Goal: Book appointment/travel/reservation

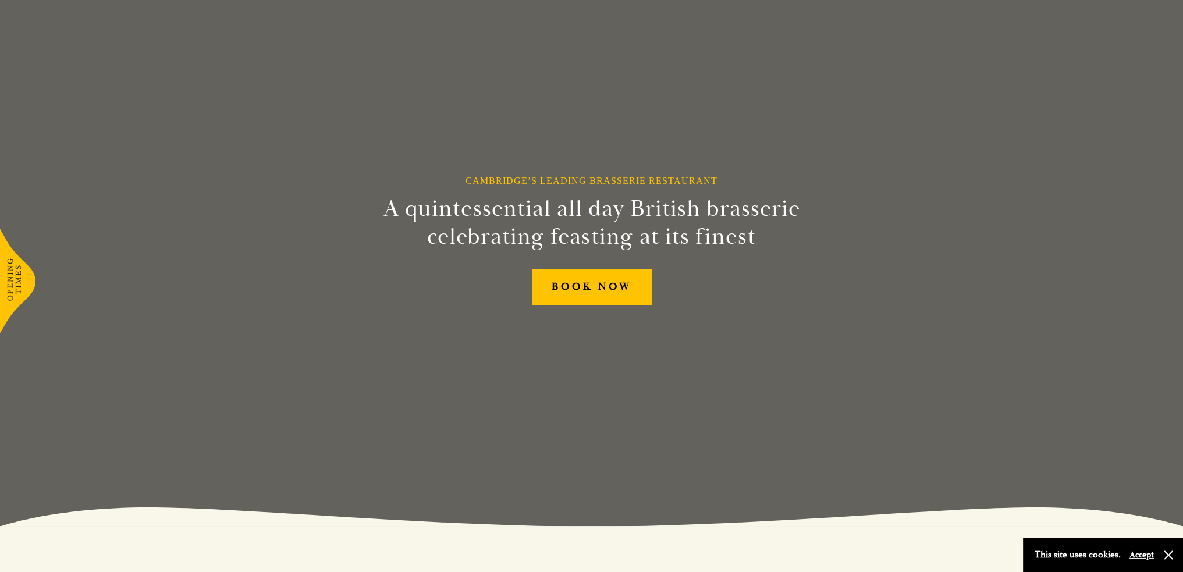
scroll to position [58, 0]
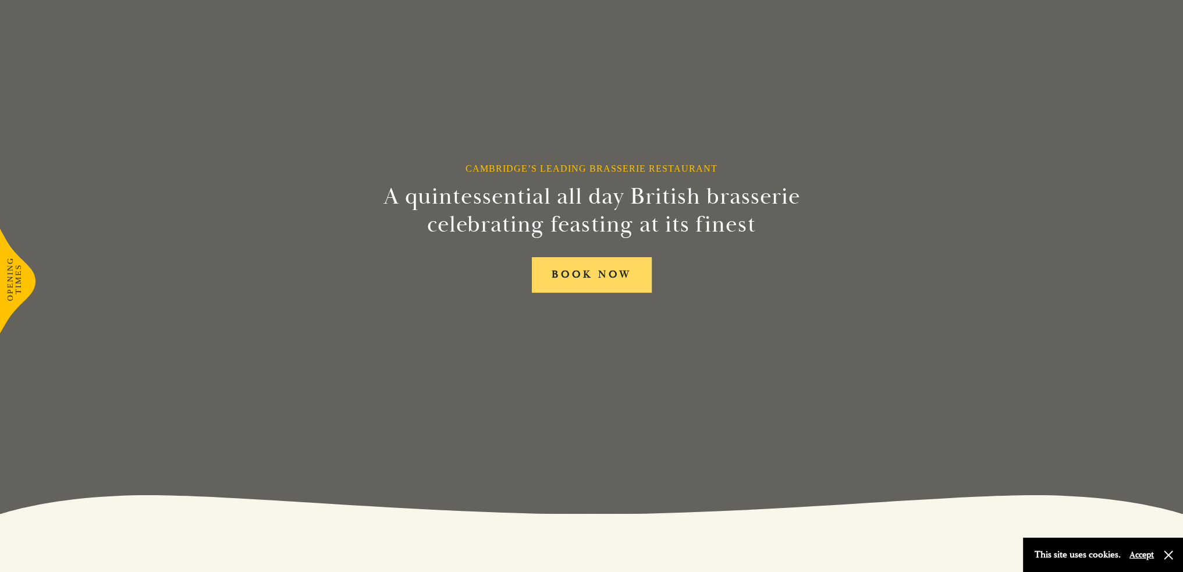
click at [595, 281] on link "BOOK NOW" at bounding box center [592, 275] width 120 height 36
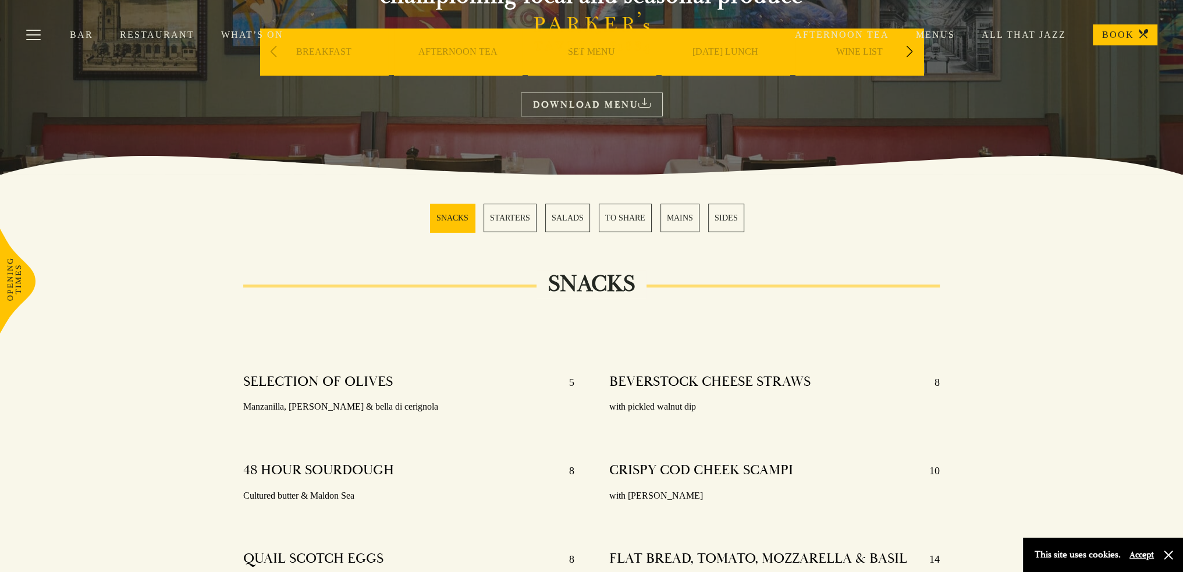
click at [678, 214] on link "MAINS" at bounding box center [680, 218] width 39 height 29
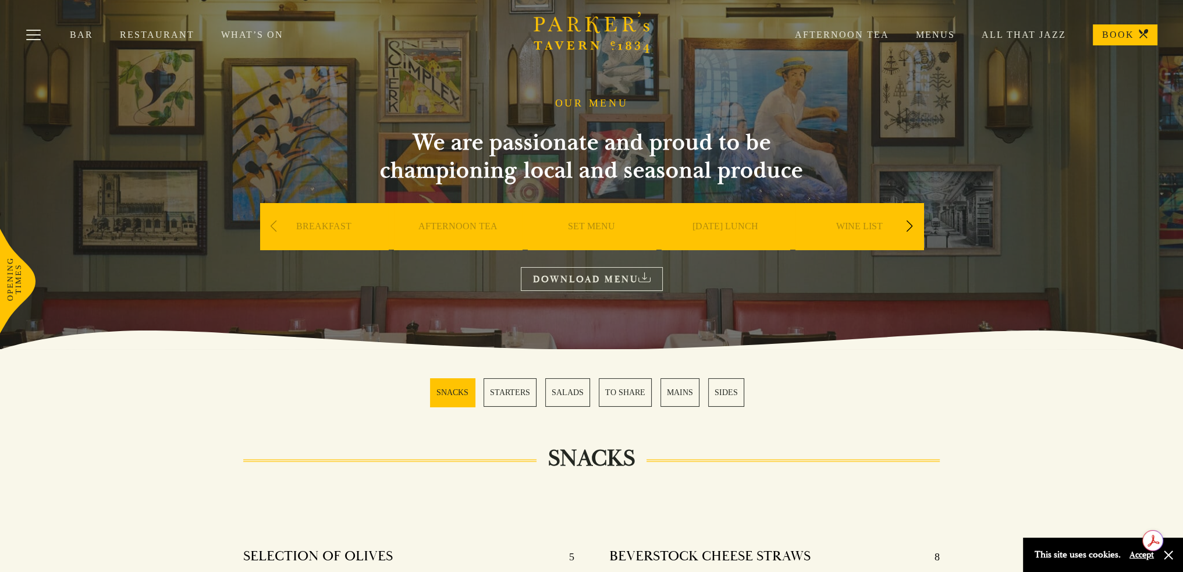
click at [583, 280] on link "DOWNLOAD MENU" at bounding box center [592, 279] width 142 height 24
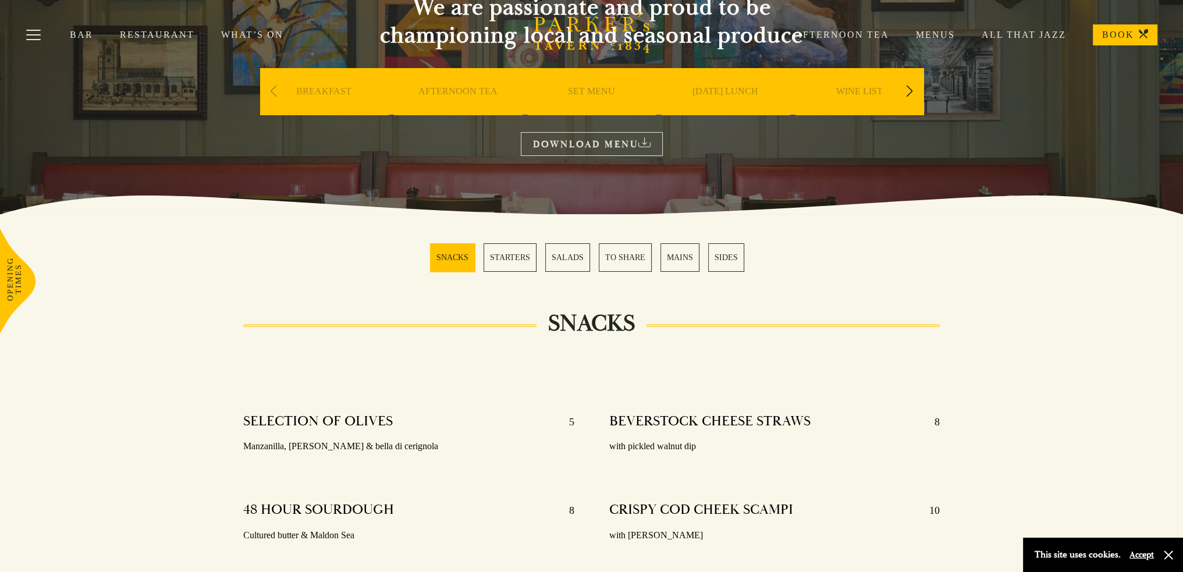
scroll to position [116, 0]
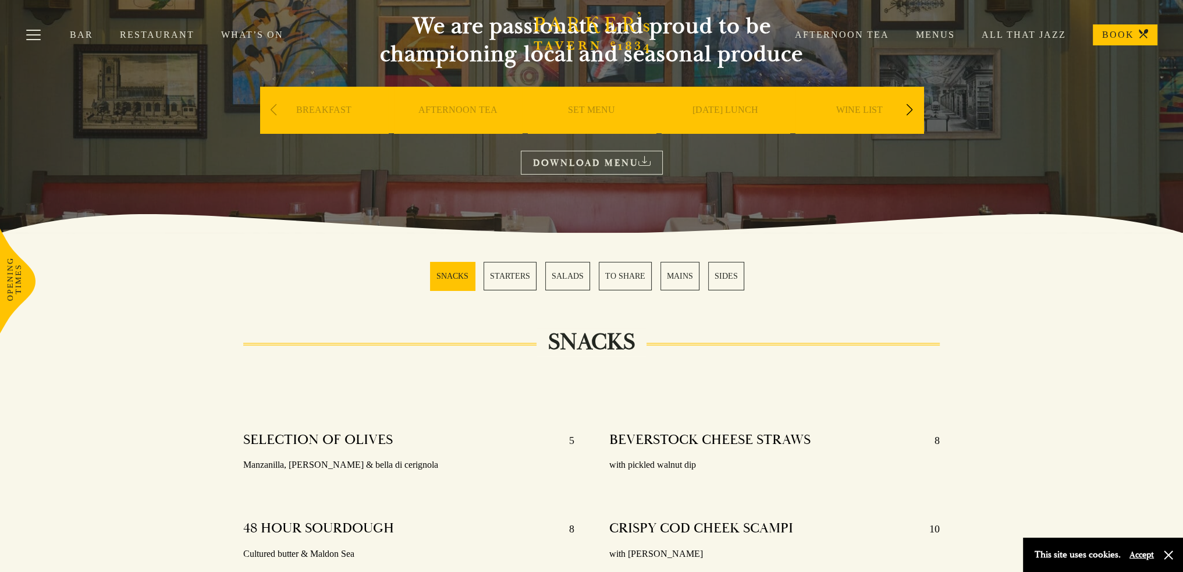
click at [562, 157] on link "DOWNLOAD MENU" at bounding box center [592, 163] width 142 height 24
click at [1118, 34] on link "BOOK" at bounding box center [1125, 34] width 65 height 21
